Goal: Task Accomplishment & Management: Manage account settings

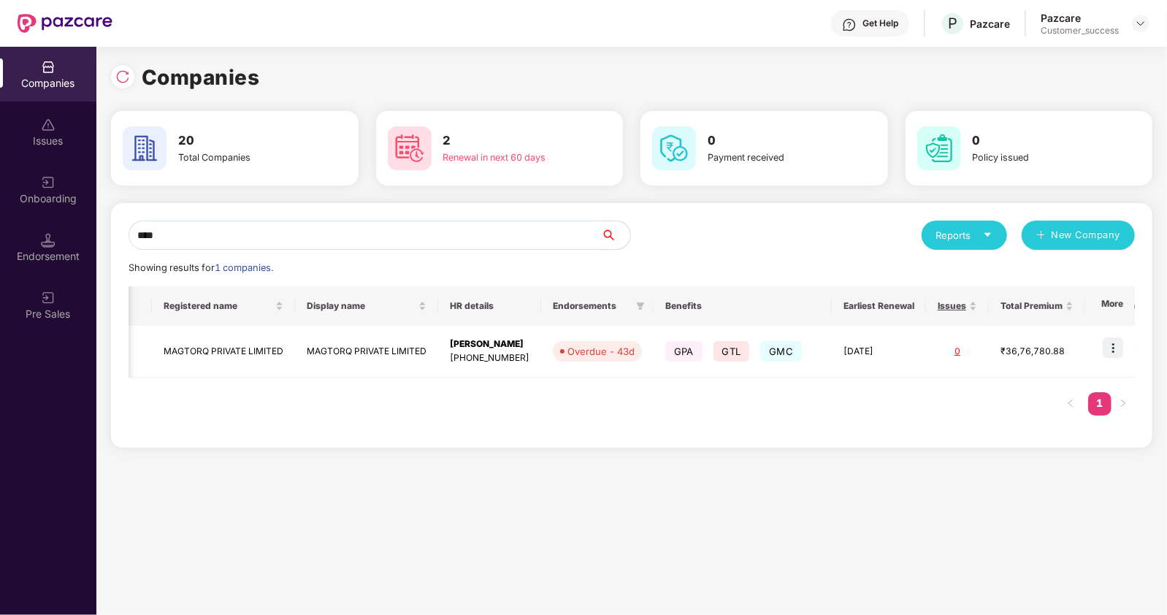
scroll to position [0, 145]
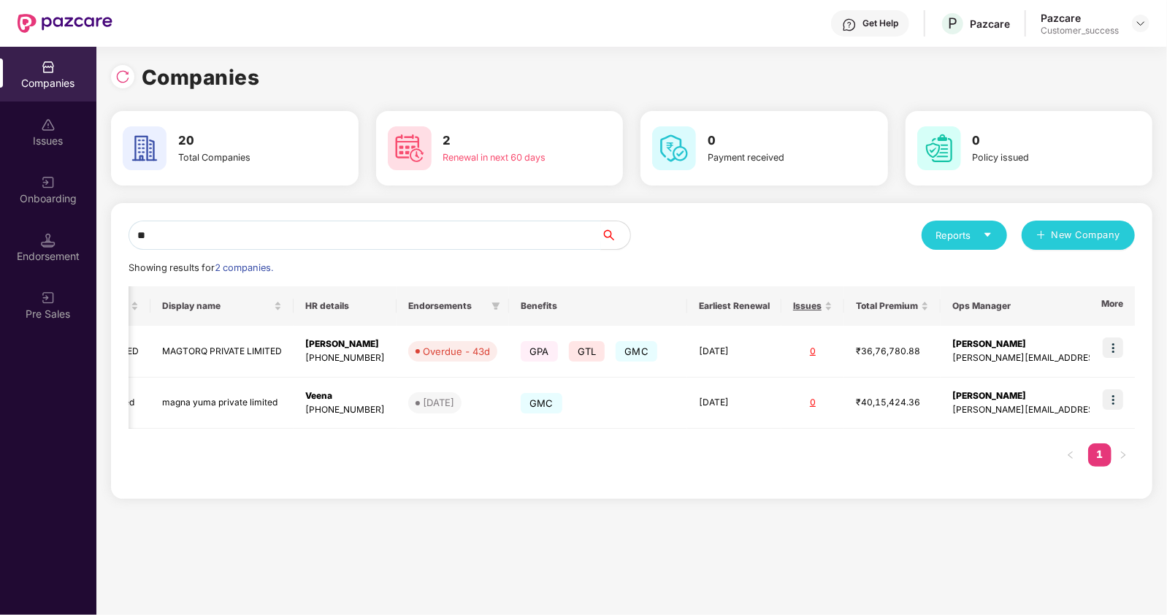
type input "*"
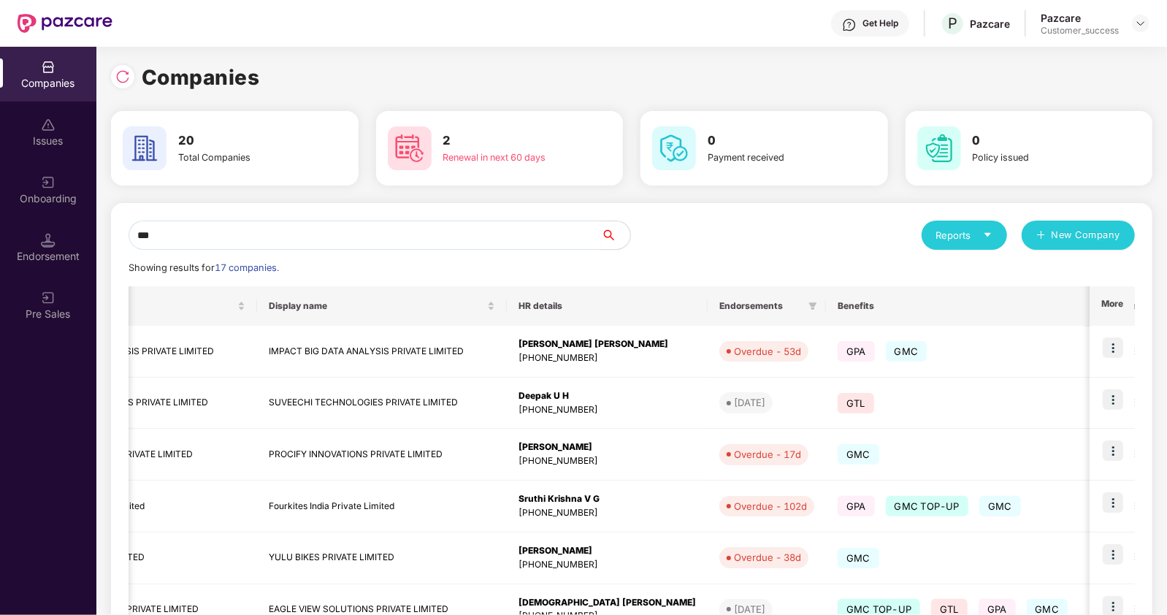
scroll to position [0, 0]
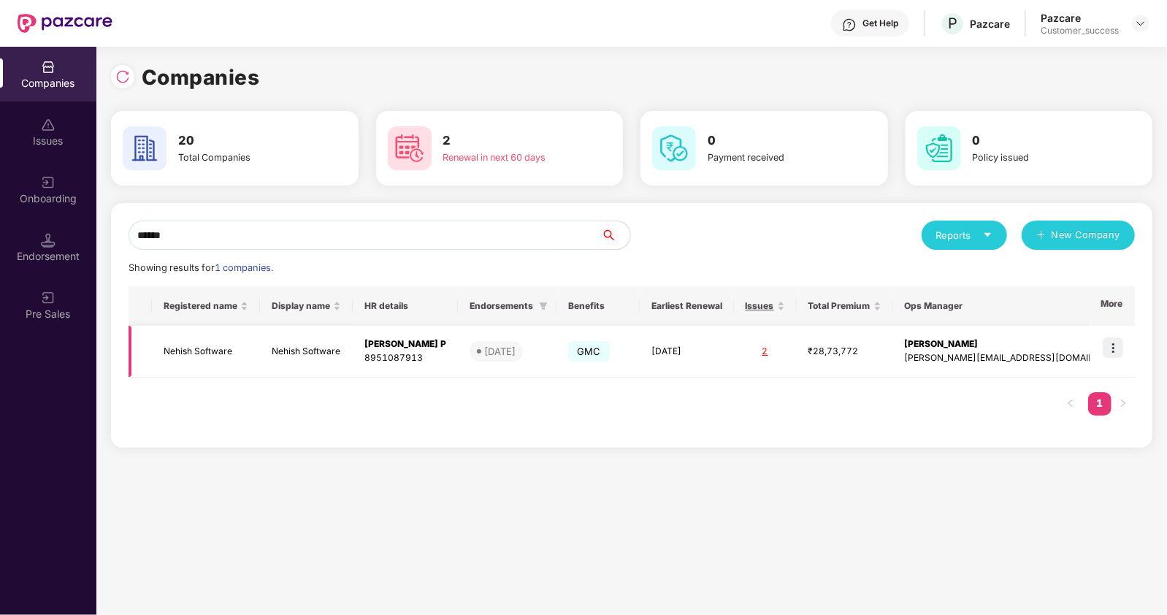
type input "******"
click at [1116, 341] on img at bounding box center [1113, 347] width 20 height 20
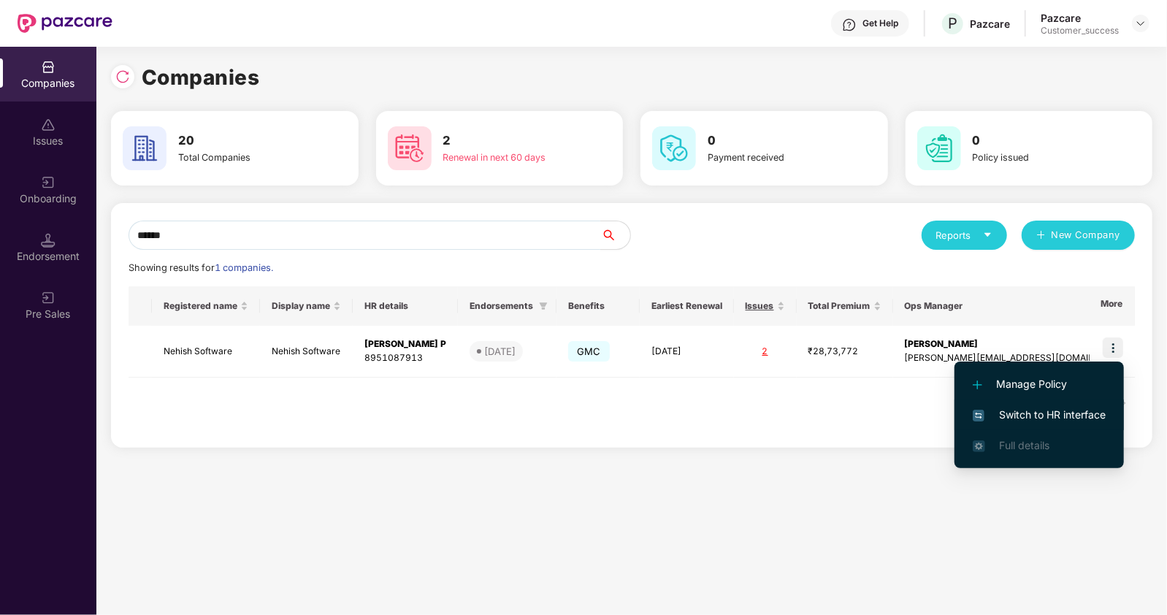
click at [1045, 413] on span "Switch to HR interface" at bounding box center [1039, 415] width 133 height 16
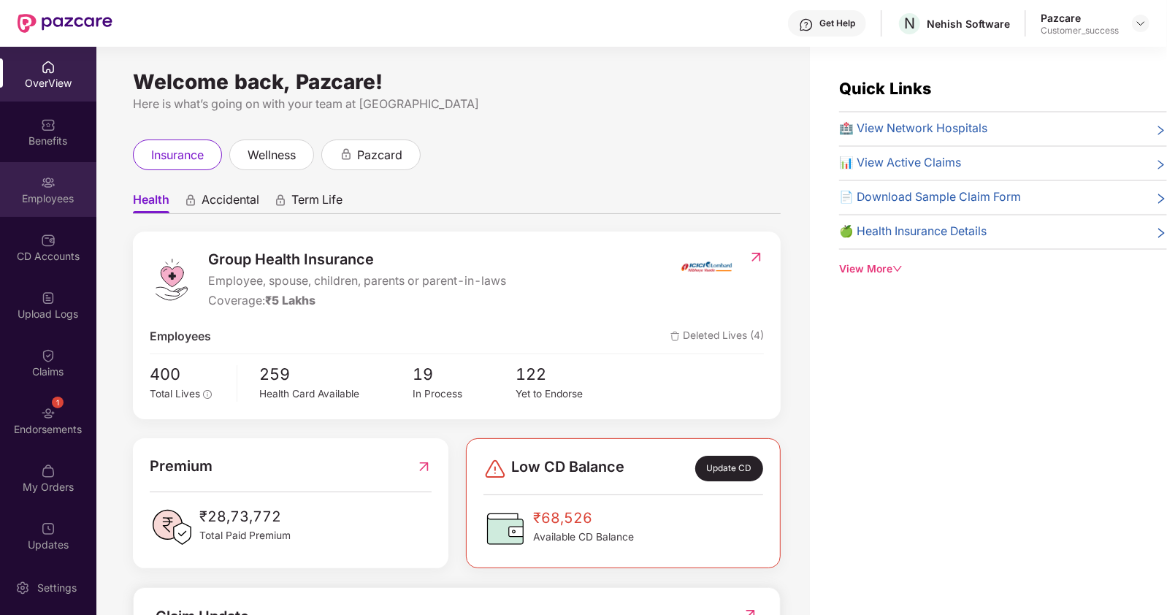
click at [58, 199] on div "Employees" at bounding box center [48, 198] width 96 height 15
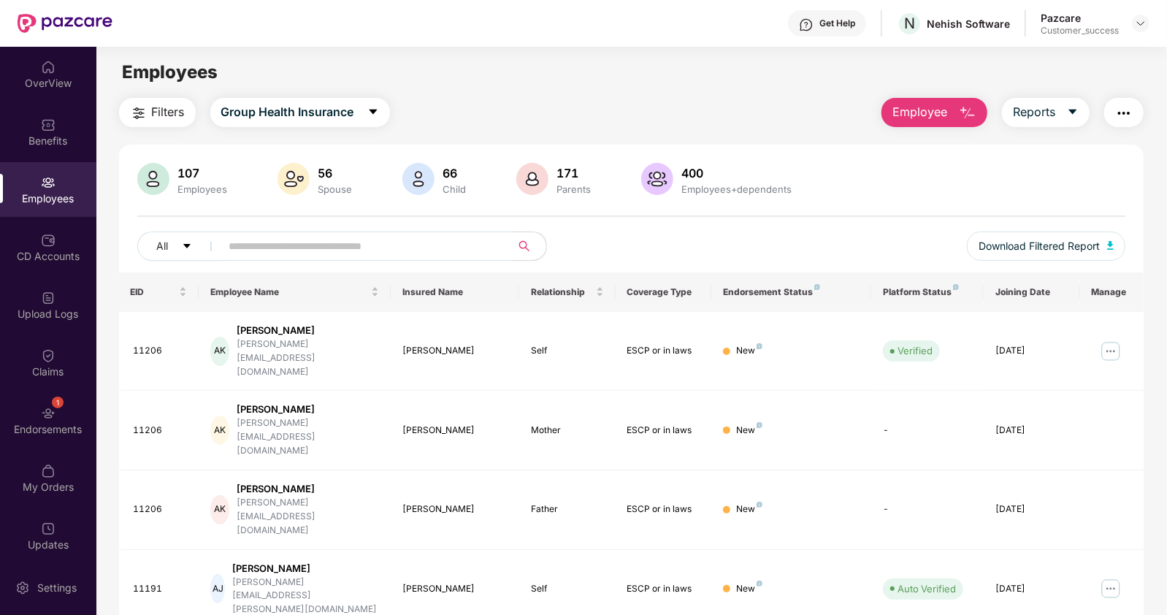
click at [237, 242] on input "text" at bounding box center [360, 246] width 262 height 22
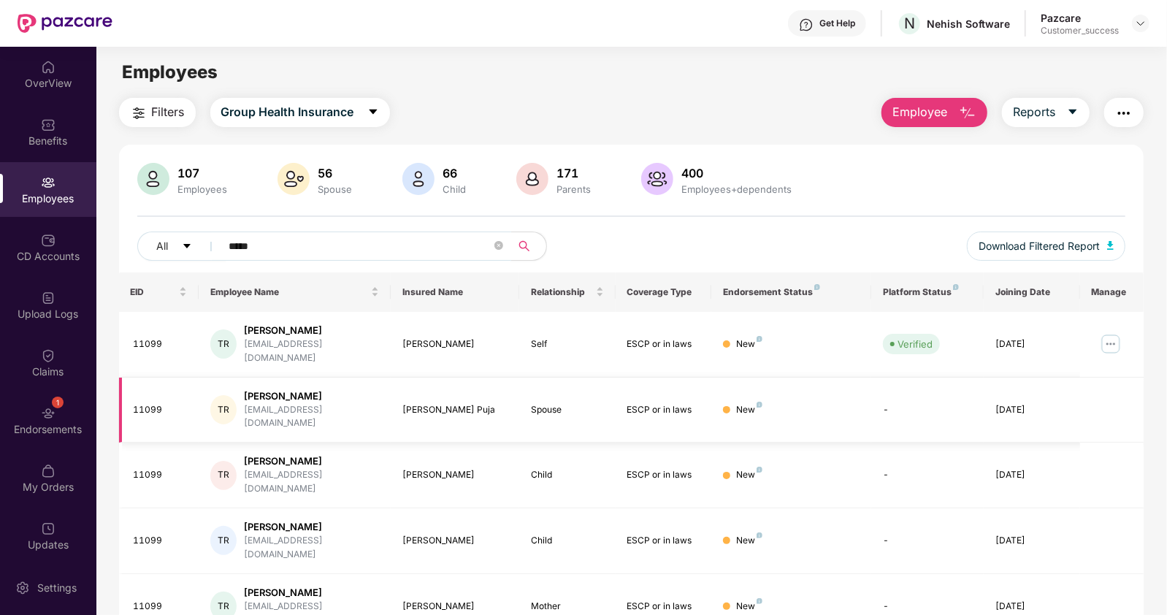
scroll to position [69, 0]
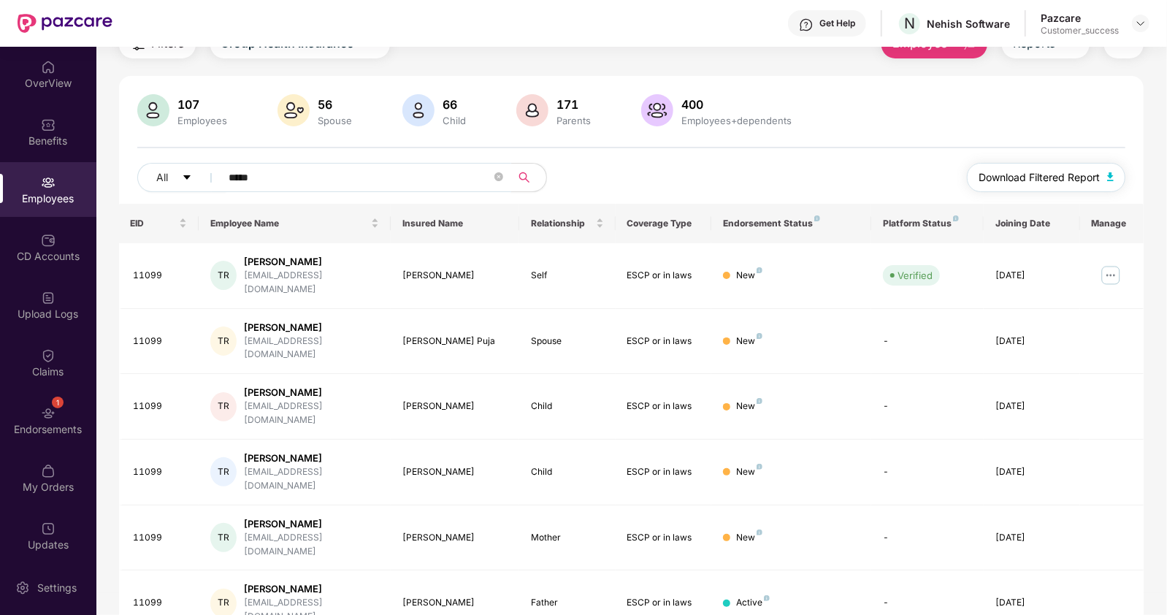
type input "*****"
click at [1082, 177] on span "Download Filtered Report" at bounding box center [1038, 177] width 121 height 16
click at [1103, 265] on img at bounding box center [1110, 275] width 23 height 23
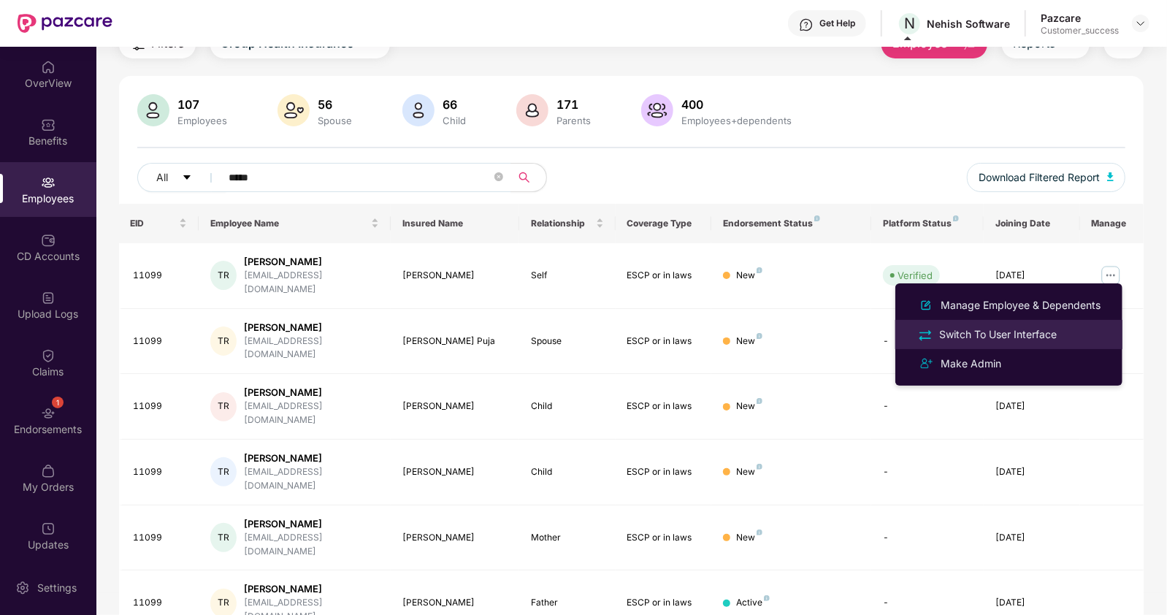
click at [993, 330] on div "Switch To User Interface" at bounding box center [997, 334] width 123 height 16
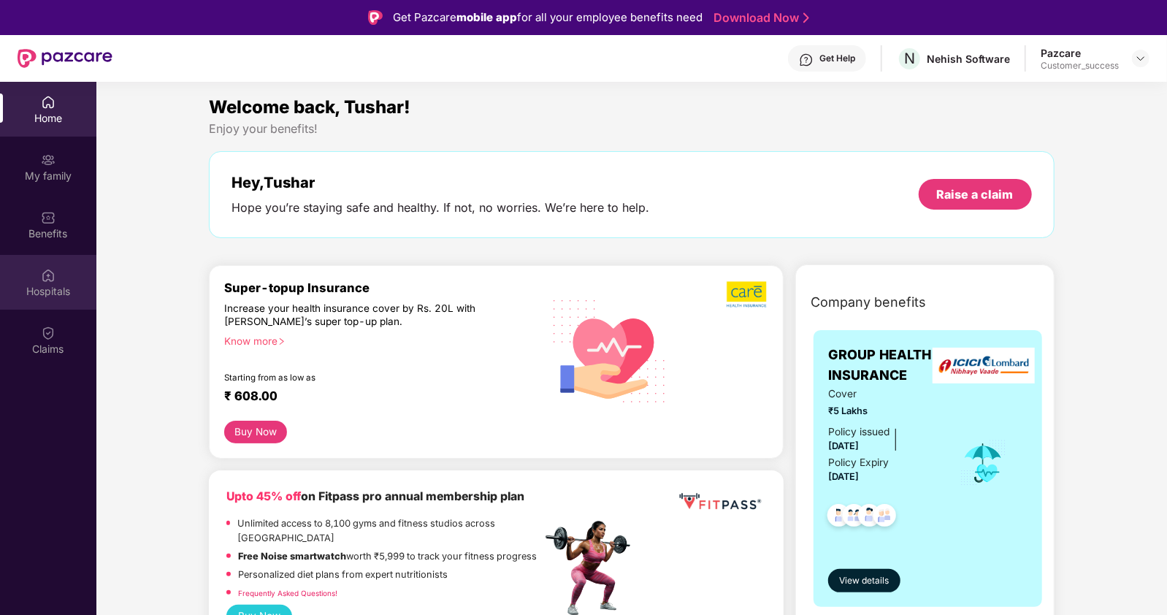
click at [53, 296] on div "Hospitals" at bounding box center [48, 291] width 96 height 15
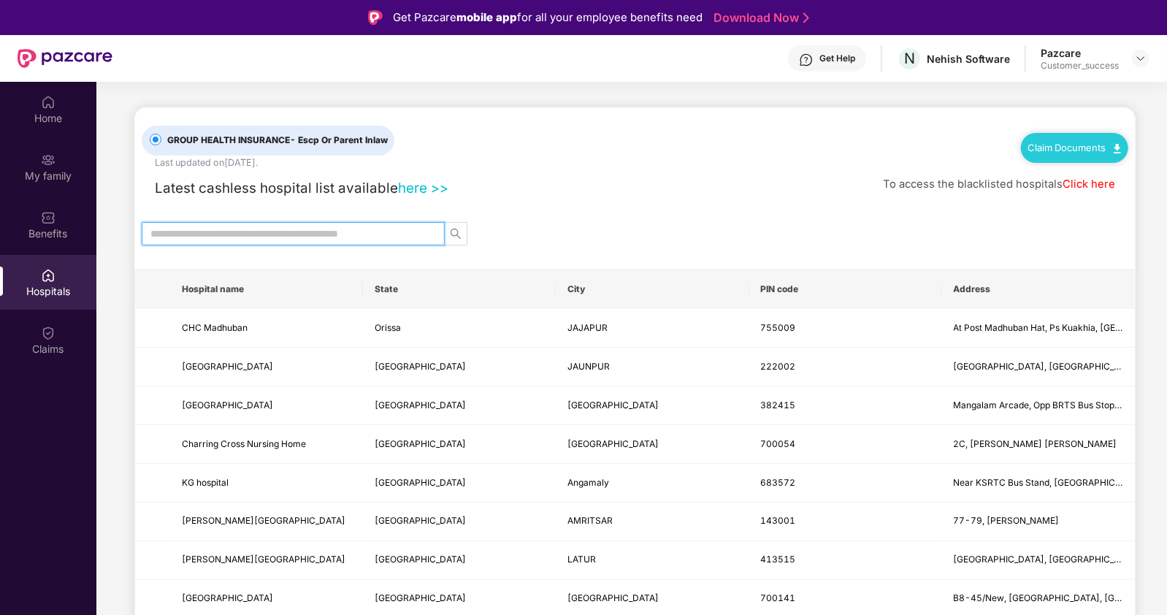
click at [297, 238] on input "text" at bounding box center [287, 234] width 274 height 16
click at [410, 182] on link "here >>" at bounding box center [423, 188] width 50 height 17
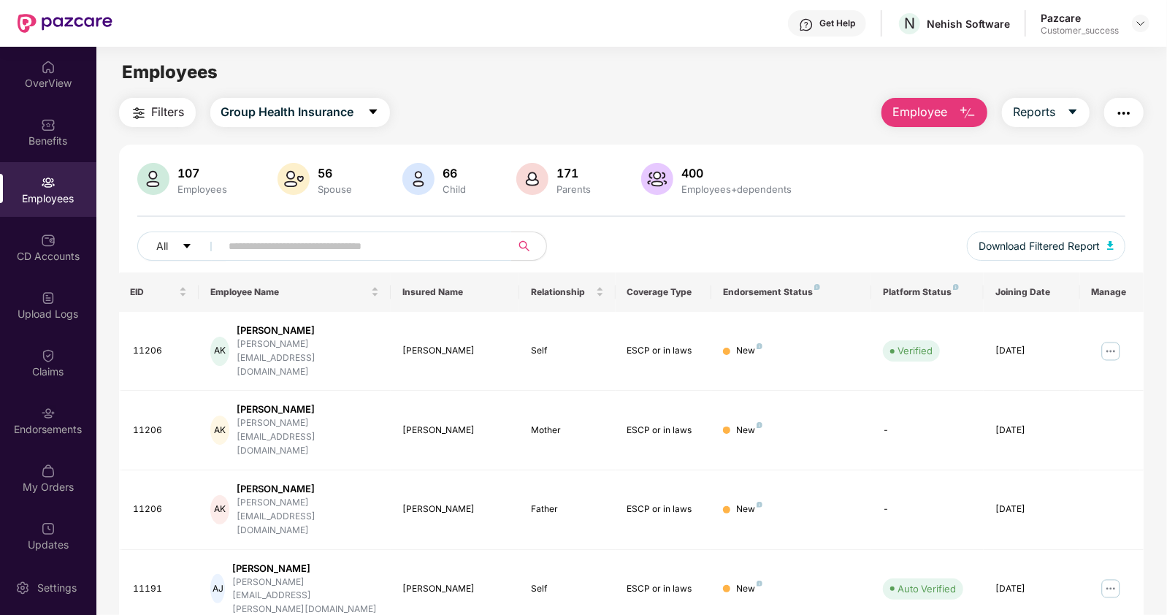
click at [259, 242] on input "text" at bounding box center [360, 246] width 262 height 22
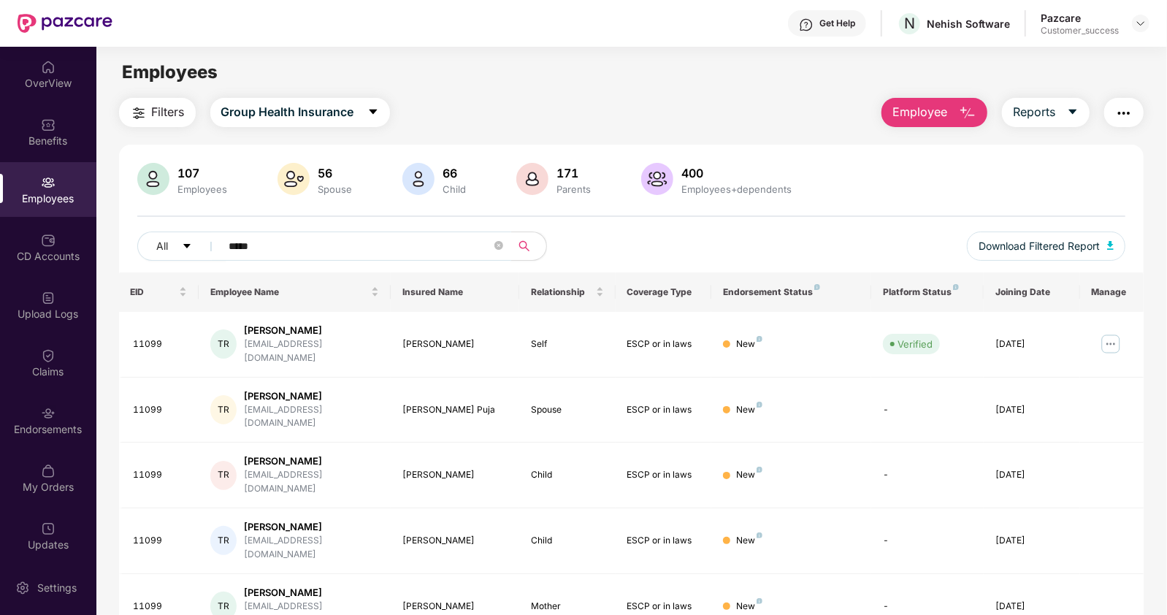
type input "*****"
